Goal: Task Accomplishment & Management: Use online tool/utility

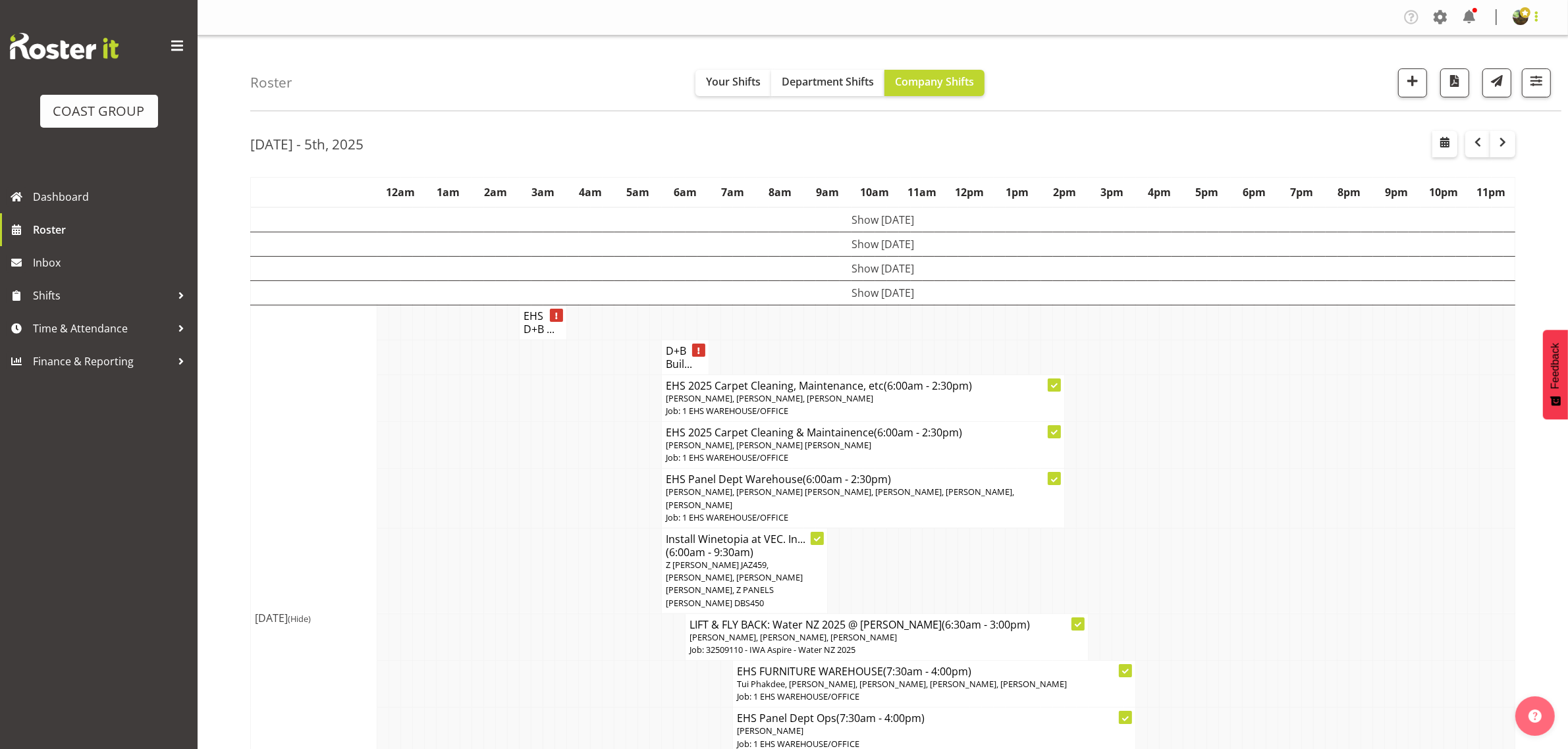
click at [1538, 21] on span at bounding box center [1536, 16] width 16 height 16
click at [1325, 53] on div "Roster Your Shifts Department Shifts Company Shifts 1 Locations Clear CARLTON E…" at bounding box center [906, 74] width 1311 height 76
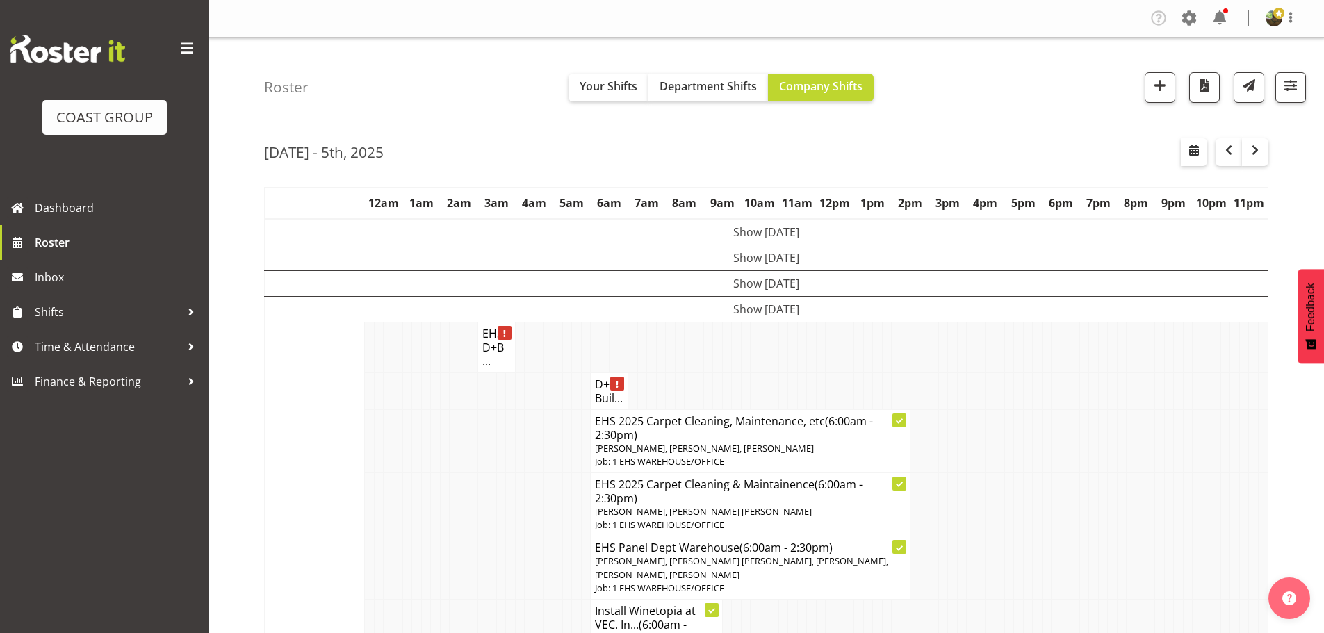
drag, startPoint x: 1470, startPoint y: 4, endPoint x: 187, endPoint y: 50, distance: 1283.8
click at [187, 50] on span at bounding box center [187, 49] width 22 height 22
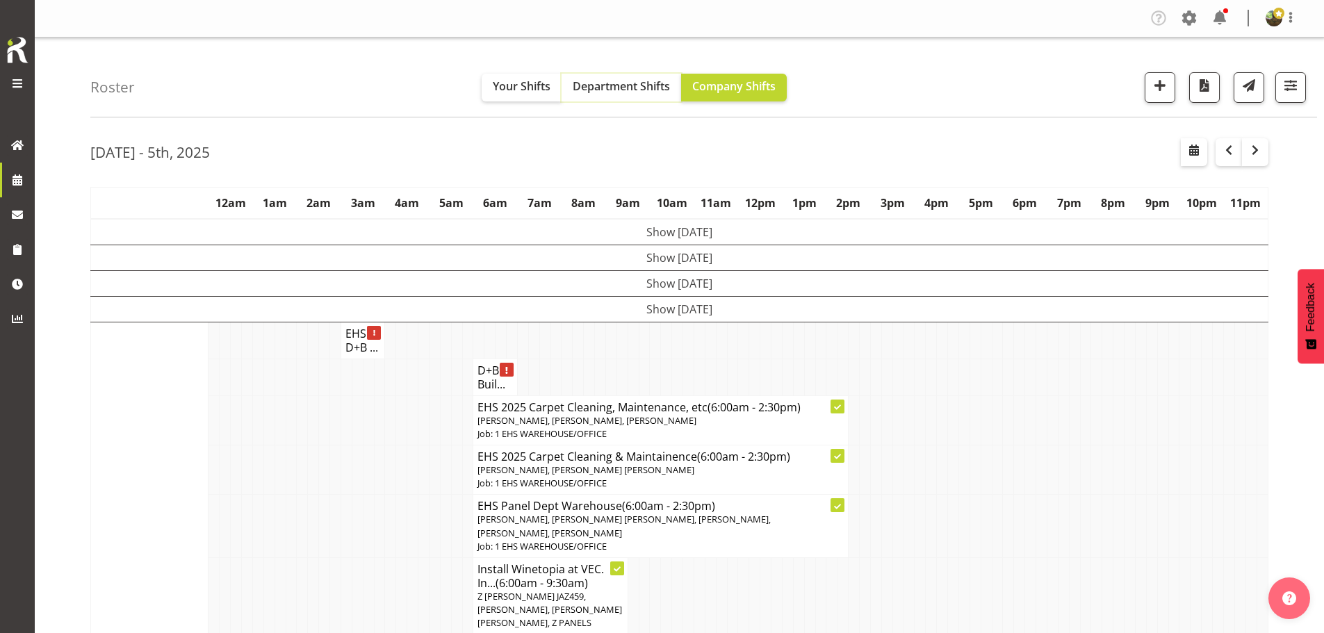
click at [635, 87] on span "Department Shifts" at bounding box center [621, 86] width 97 height 15
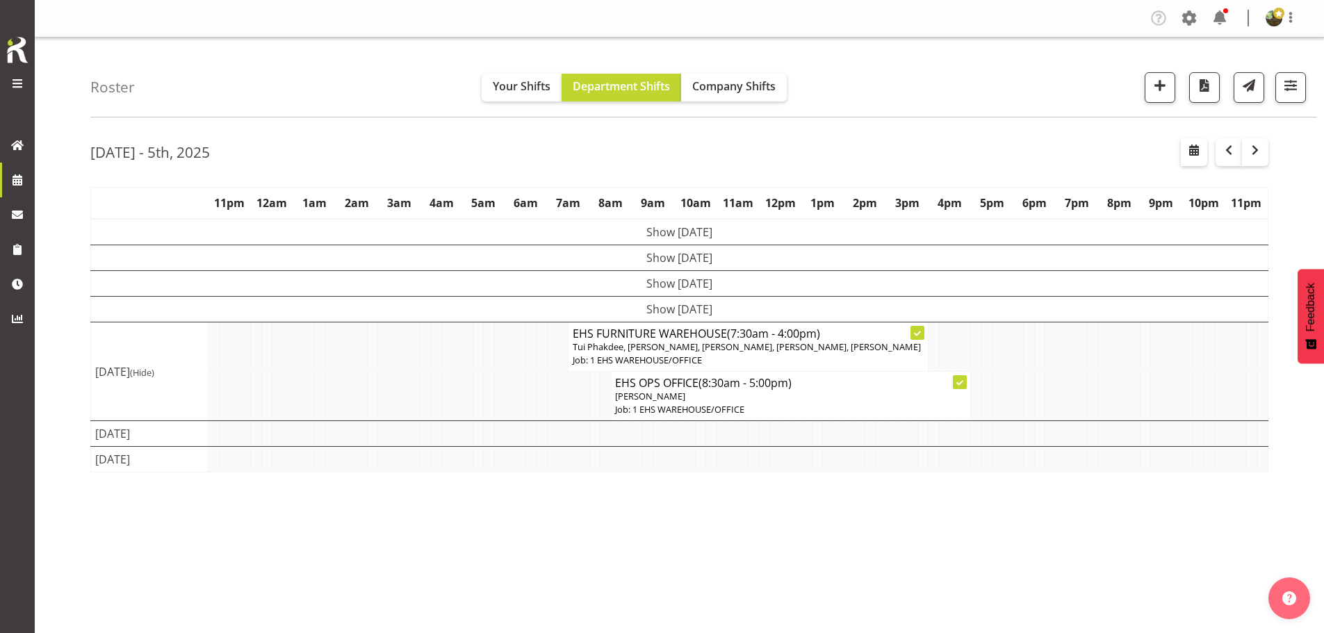
click at [669, 311] on td "Show Thu 2nd Oct 2025" at bounding box center [679, 309] width 1177 height 26
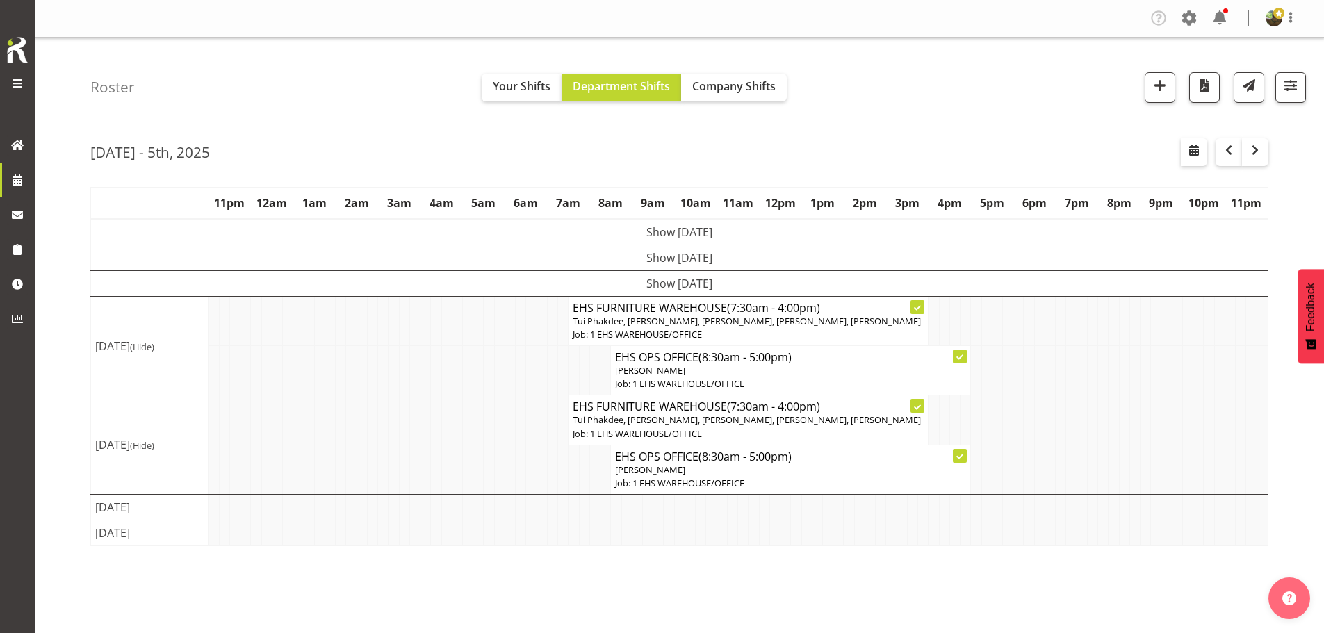
click at [764, 288] on td "Show Wed 1st Oct 2025" at bounding box center [679, 283] width 1177 height 26
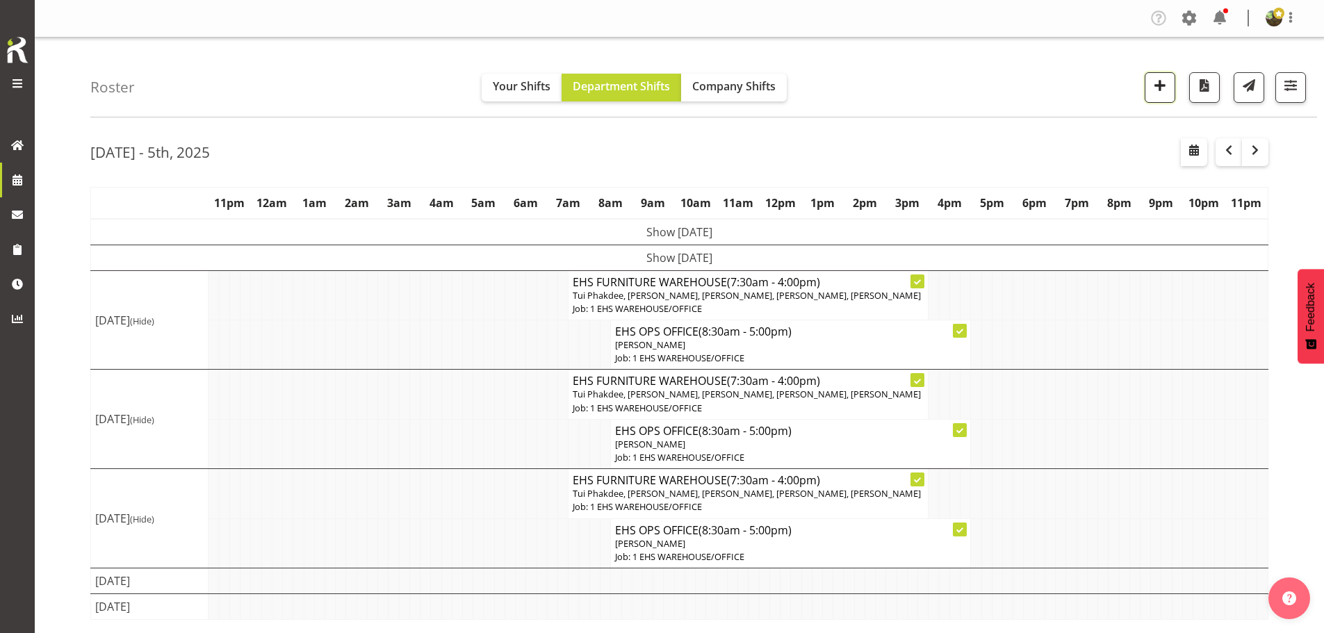
click at [1157, 83] on span "button" at bounding box center [1160, 85] width 18 height 18
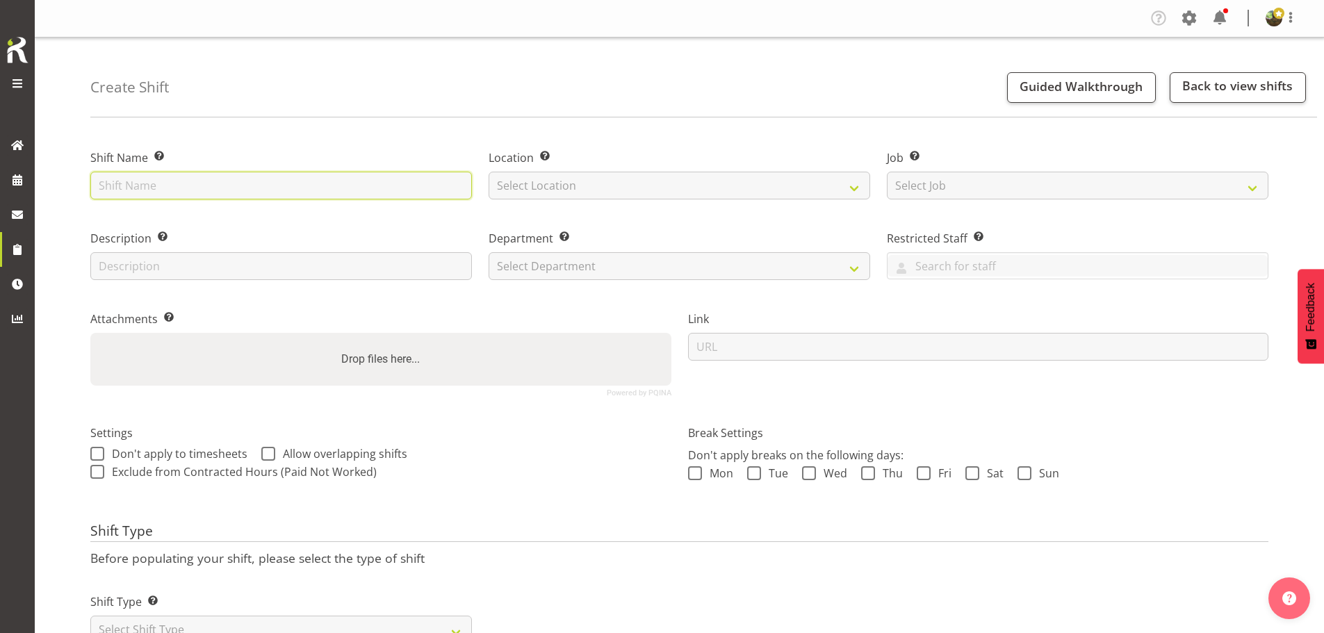
click at [247, 174] on input "text" at bounding box center [281, 186] width 382 height 28
type input "Flight to Chch"
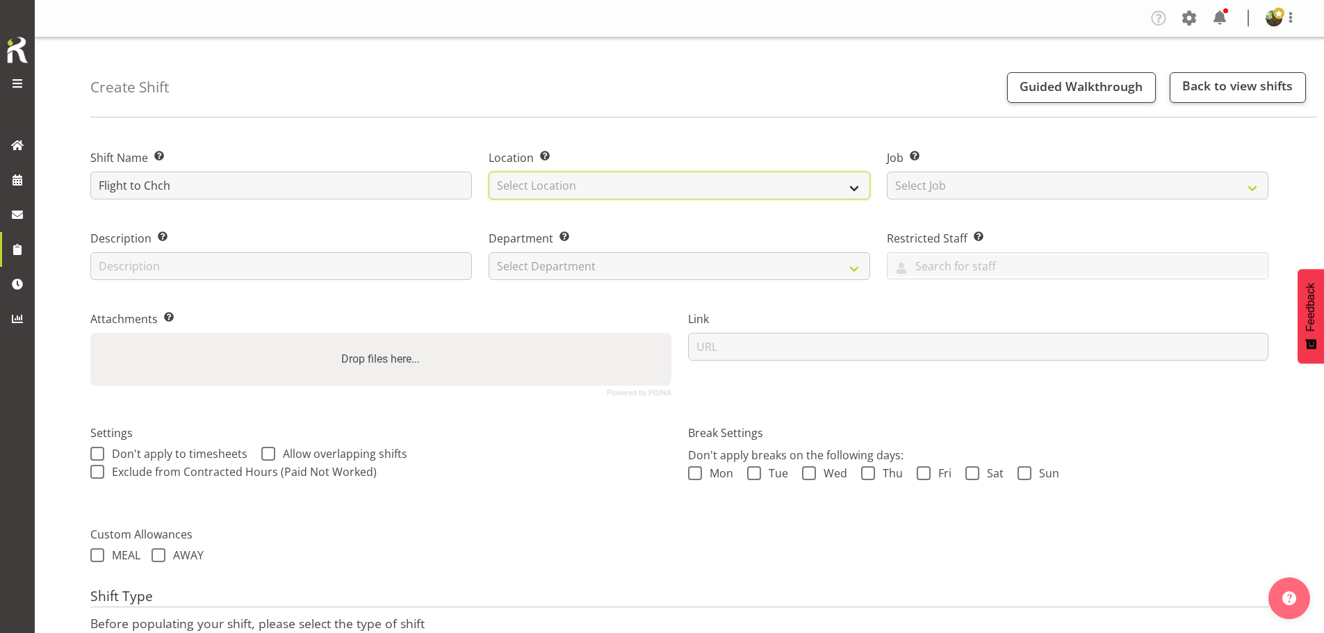
drag, startPoint x: 548, startPoint y: 186, endPoint x: 550, endPoint y: 197, distance: 11.3
click at [548, 186] on select "Select Location EHS [PERSON_NAME]" at bounding box center [680, 186] width 382 height 28
select select "35"
click at [489, 172] on select "Select Location EHS [PERSON_NAME]" at bounding box center [680, 186] width 382 height 28
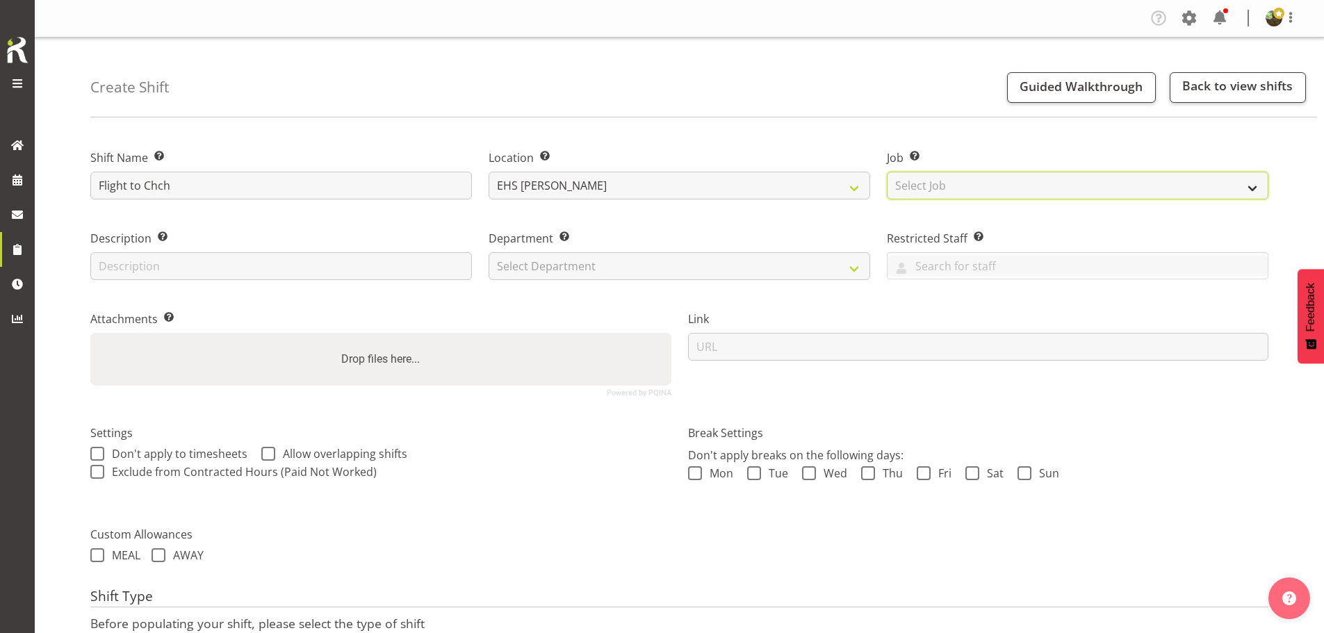
click at [939, 193] on select "Select Job Create new job 1 Carlton Events 1 [PERSON_NAME][GEOGRAPHIC_DATA] 1 […" at bounding box center [1078, 186] width 382 height 28
select select "9028"
click at [887, 172] on select "Select Job Create new job 1 Carlton Events 1 [PERSON_NAME][GEOGRAPHIC_DATA] 1 […" at bounding box center [1078, 186] width 382 height 28
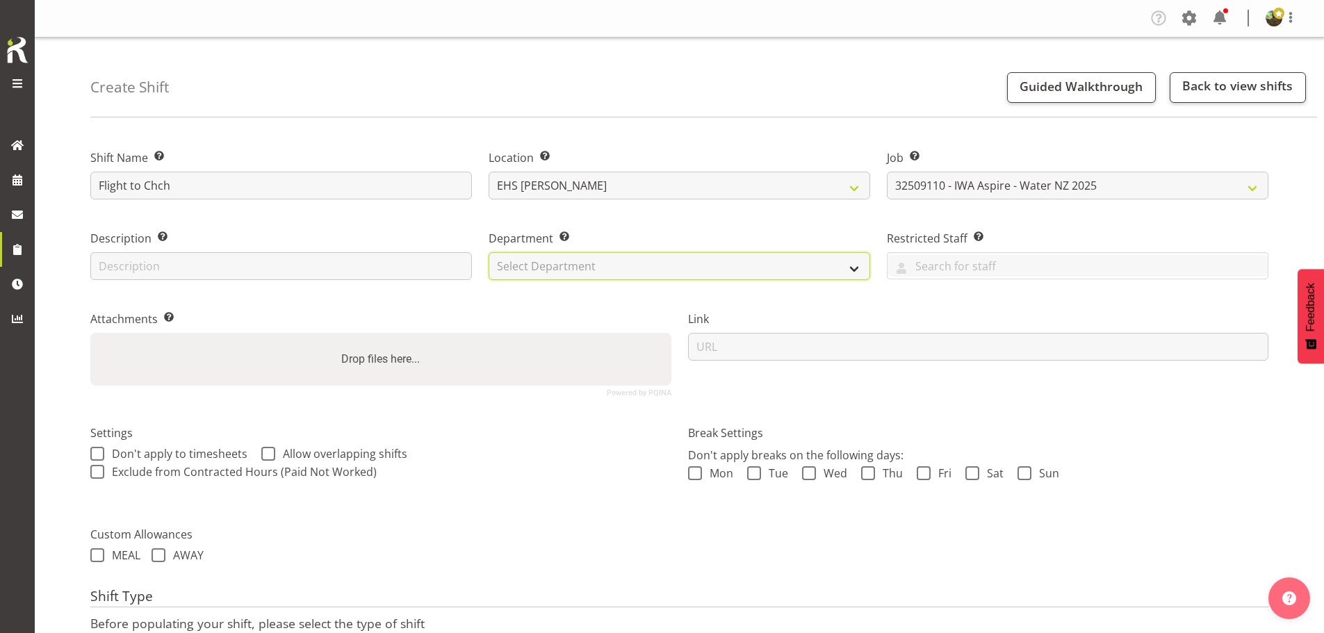
click at [666, 266] on select "Select Department EHS AKL FURNITURE" at bounding box center [680, 266] width 382 height 28
select select "38"
click at [489, 252] on select "Select Department EHS AKL FURNITURE" at bounding box center [680, 266] width 382 height 28
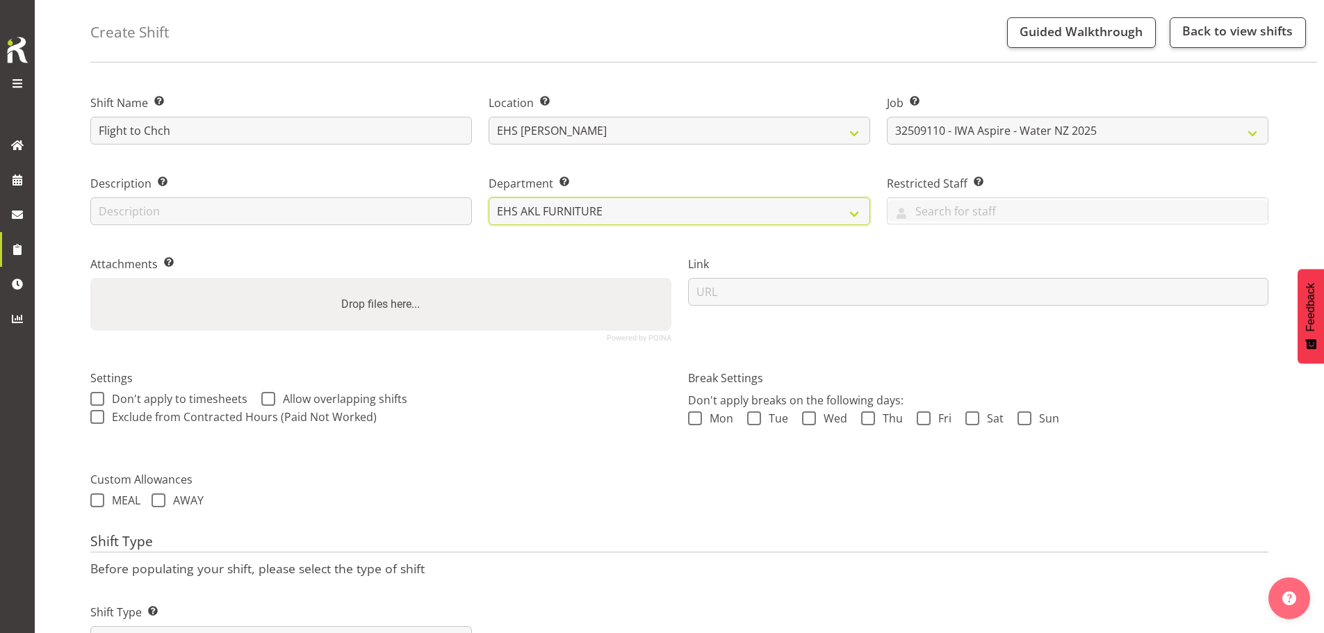
scroll to position [119, 0]
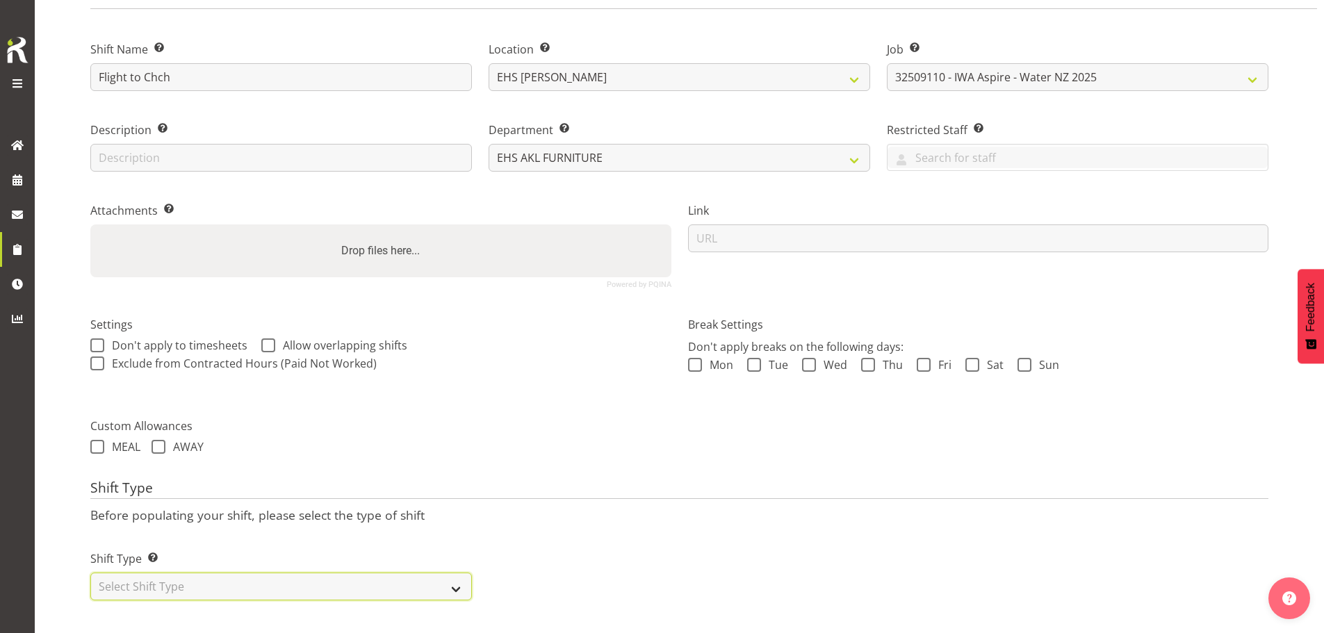
click at [240, 584] on select "Select Shift Type One Off Shift Recurring Shift Rotating Shift" at bounding box center [281, 587] width 382 height 28
select select "one_off"
click at [90, 573] on select "Select Shift Type One Off Shift Recurring Shift Rotating Shift" at bounding box center [281, 587] width 382 height 28
